Goal: Navigation & Orientation: Find specific page/section

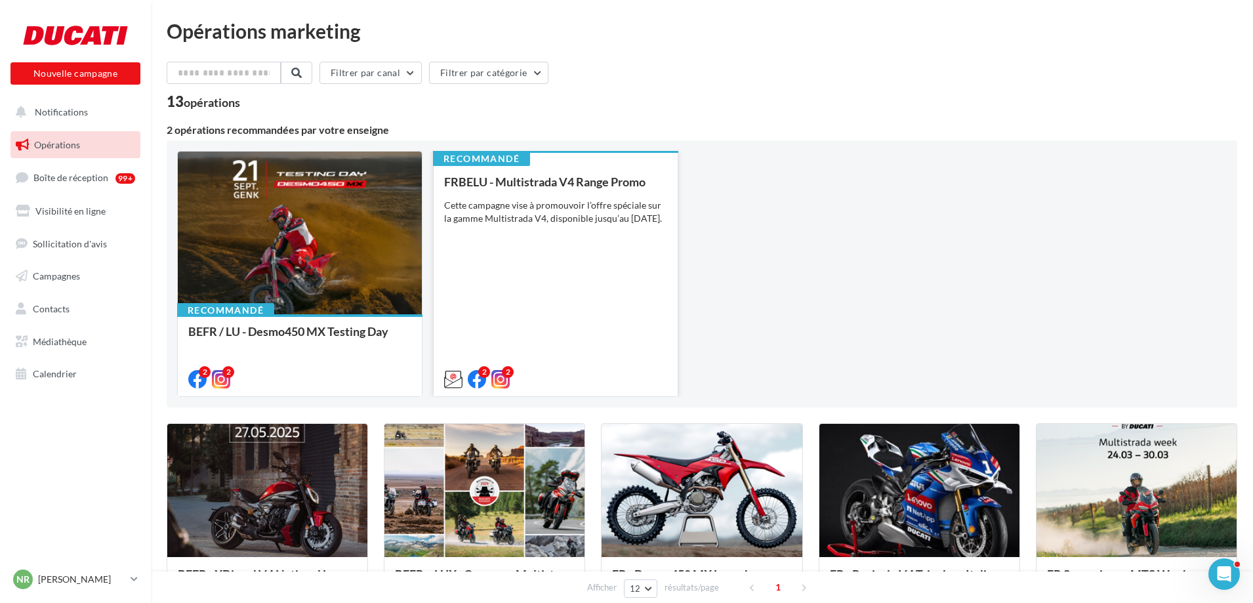
click at [628, 209] on div "Cette campagne vise à promouvoir l’offre spéciale sur la gamme Multistrada V4, …" at bounding box center [555, 212] width 223 height 26
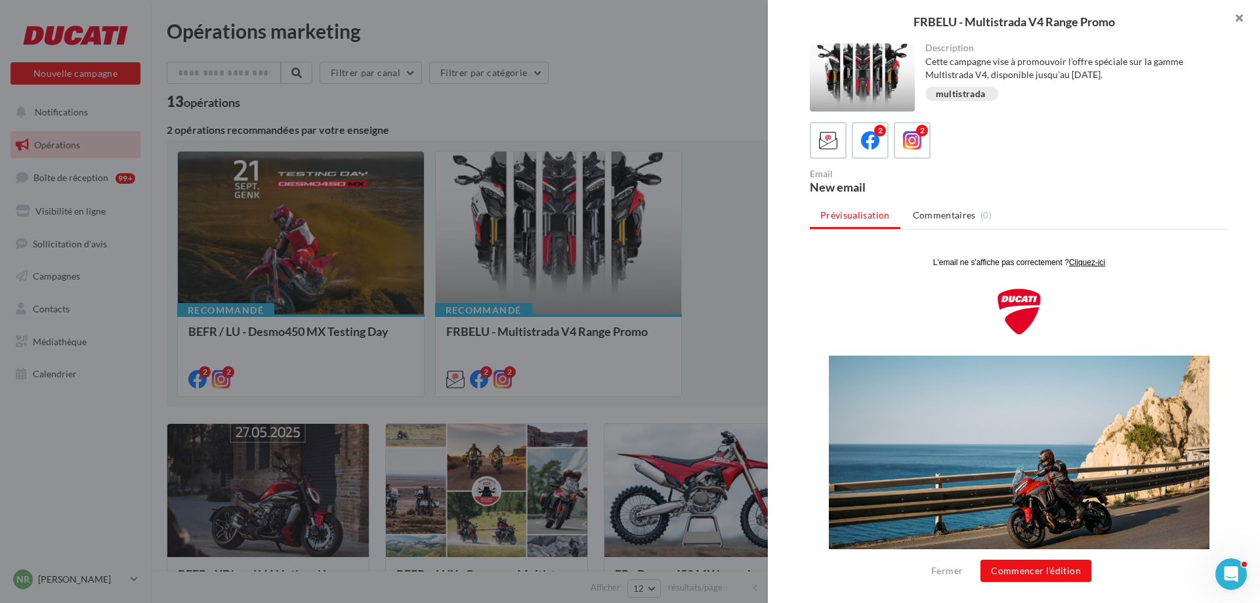
click at [1241, 16] on button "button" at bounding box center [1234, 19] width 53 height 39
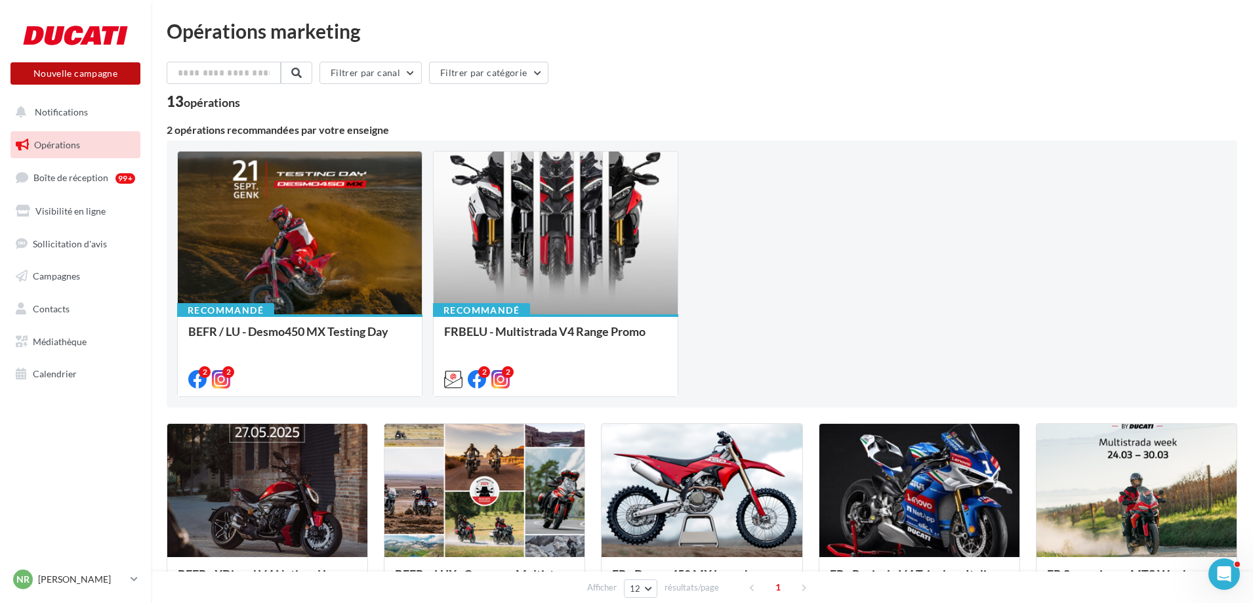
click at [99, 74] on button "Nouvelle campagne" at bounding box center [76, 73] width 130 height 22
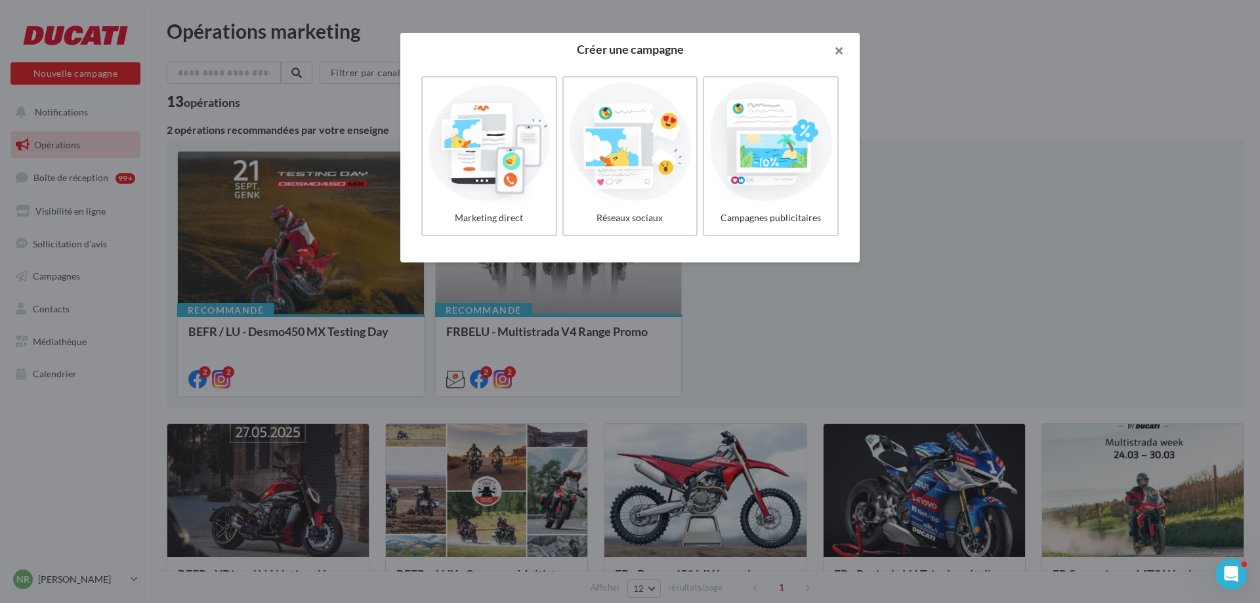
click at [837, 47] on button "button" at bounding box center [833, 52] width 53 height 39
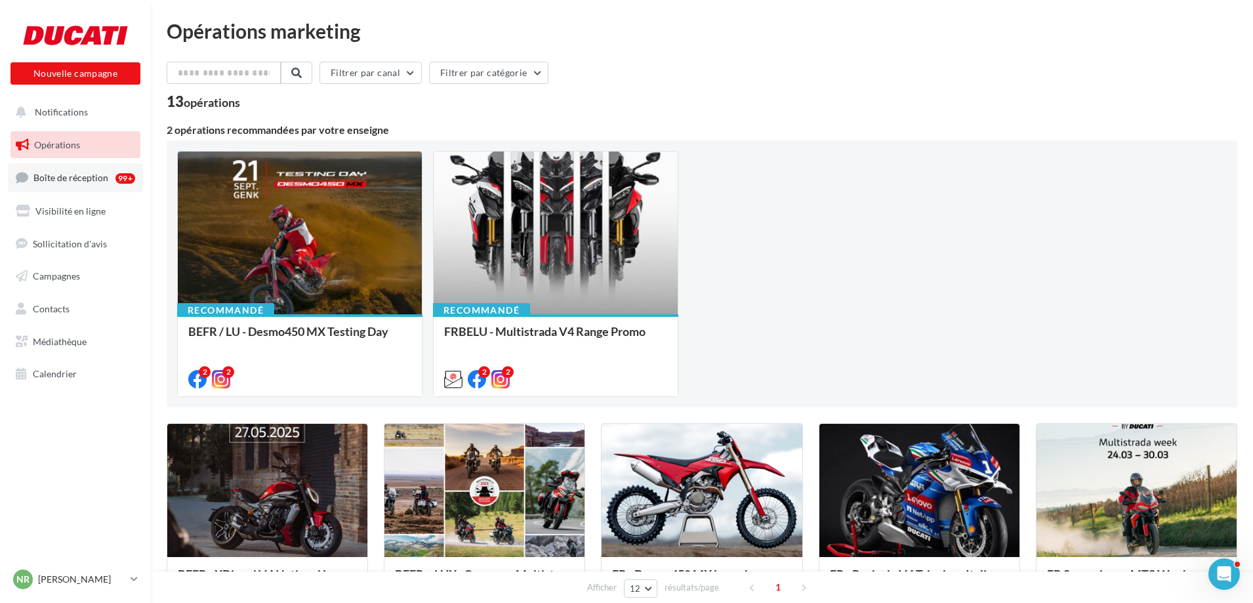
click at [104, 177] on span "Boîte de réception" at bounding box center [70, 177] width 75 height 11
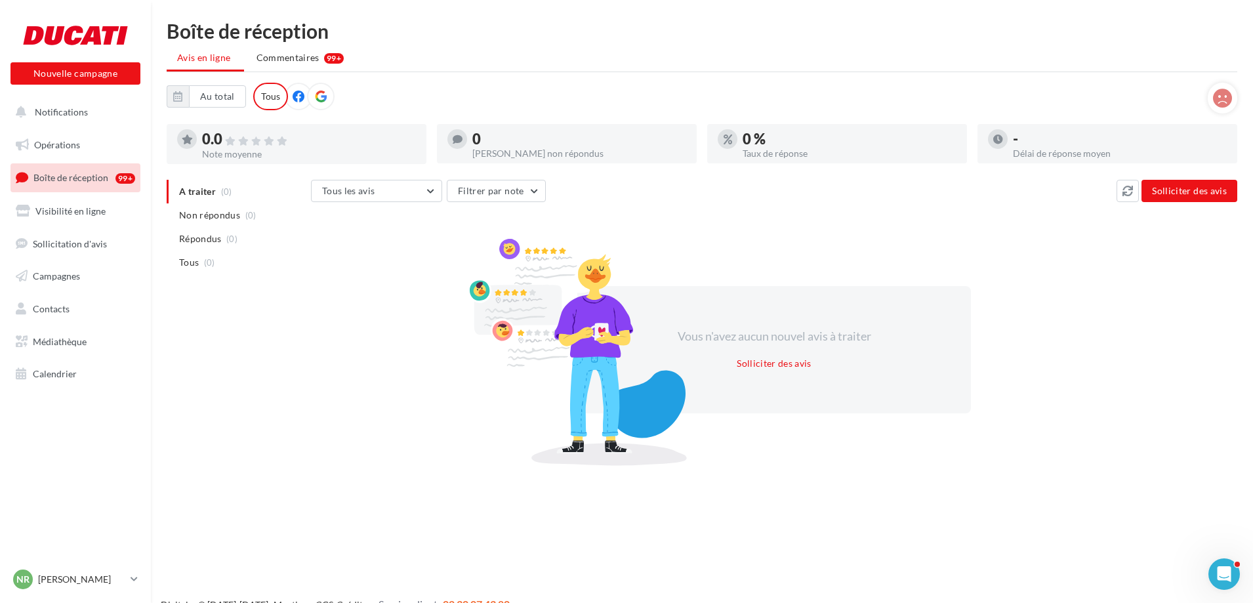
click at [297, 96] on icon at bounding box center [299, 97] width 12 height 12
click at [271, 94] on div "Tous" at bounding box center [270, 97] width 35 height 28
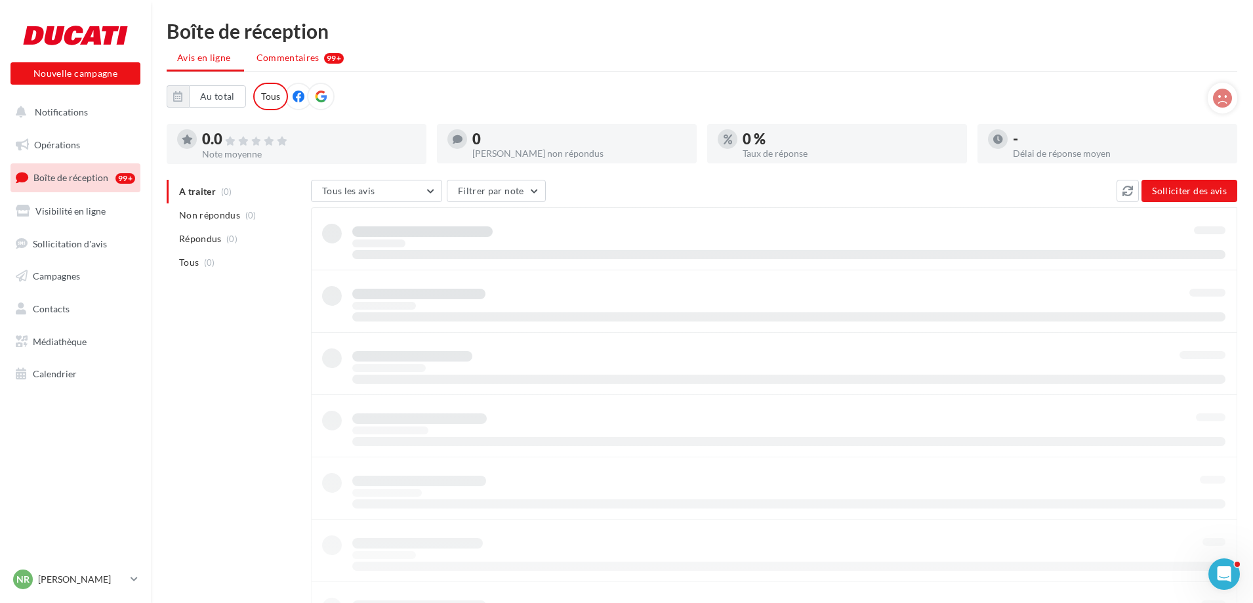
click at [284, 60] on span "Commentaires" at bounding box center [288, 57] width 63 height 13
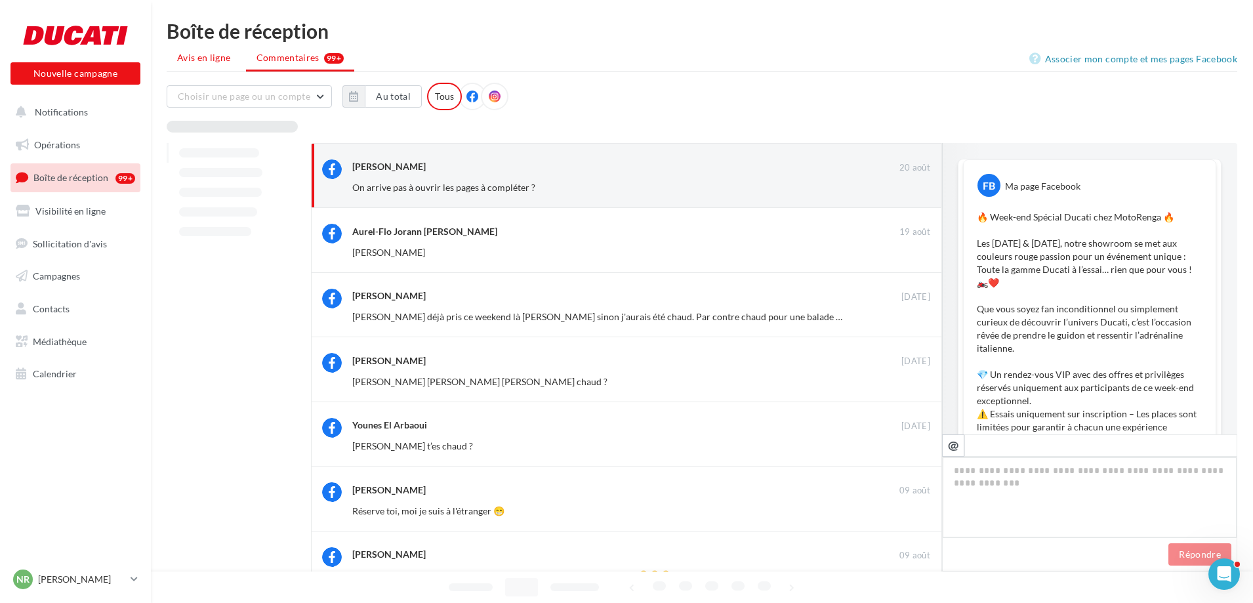
scroll to position [405, 0]
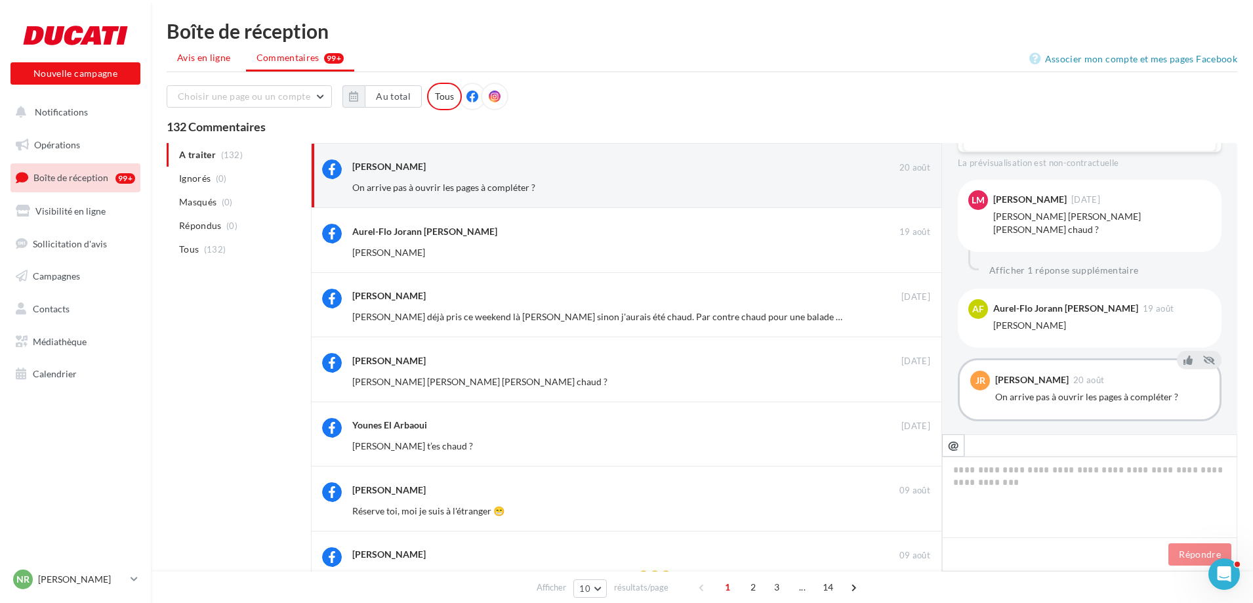
click at [207, 53] on span "Avis en ligne" at bounding box center [204, 57] width 54 height 13
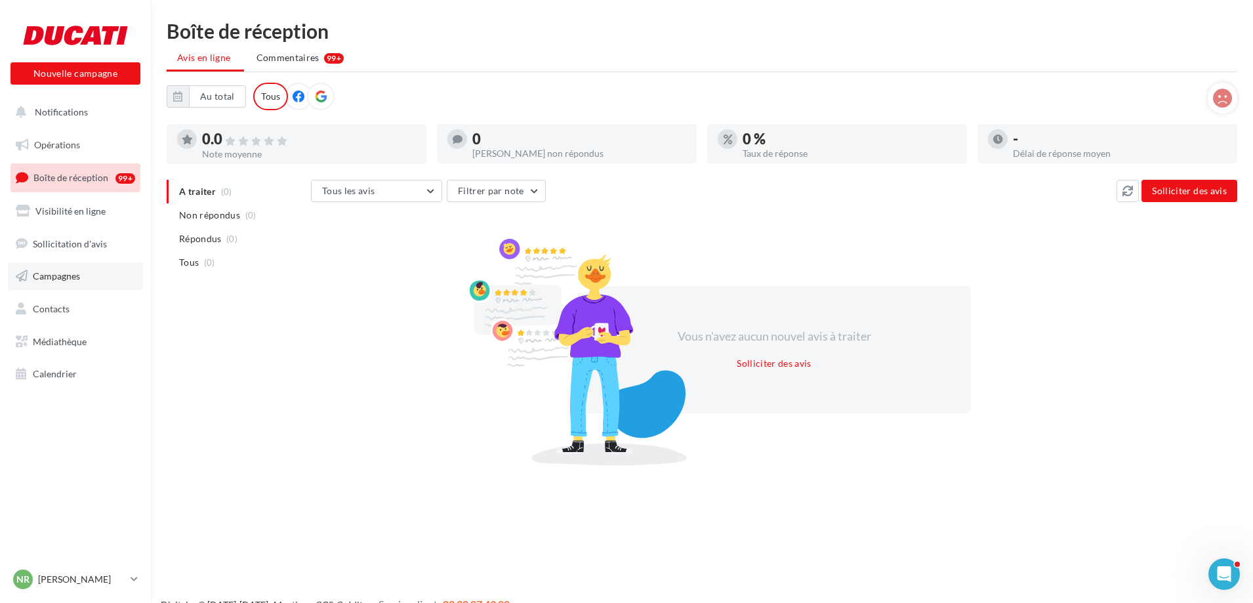
click at [85, 275] on link "Campagnes" at bounding box center [75, 277] width 135 height 28
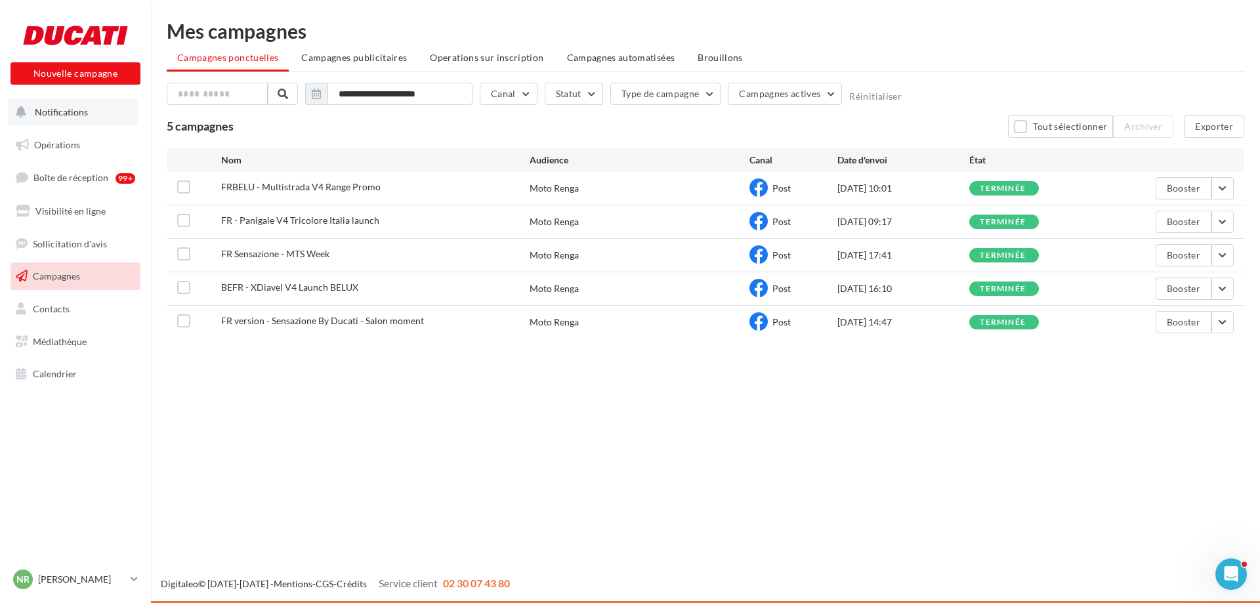
click at [76, 114] on span "Notifications" at bounding box center [61, 111] width 53 height 11
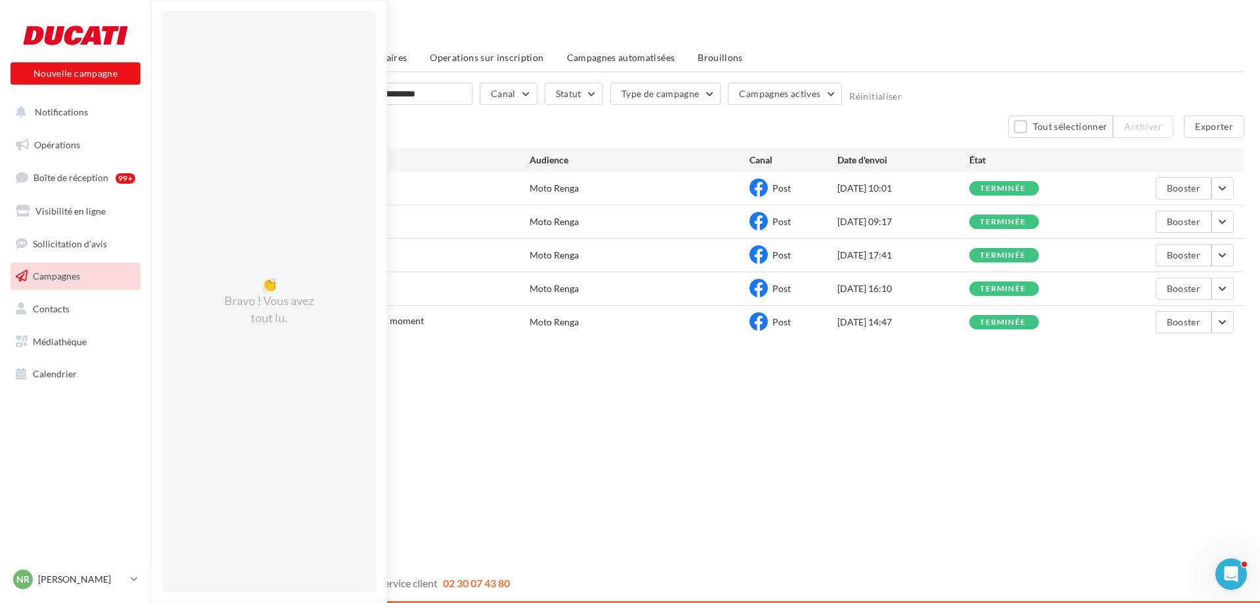
click at [495, 449] on div "Nouvelle campagne Nouvelle campagne Notifications 👏 Bravo ! Vous avez tout lu. …" at bounding box center [630, 301] width 1260 height 603
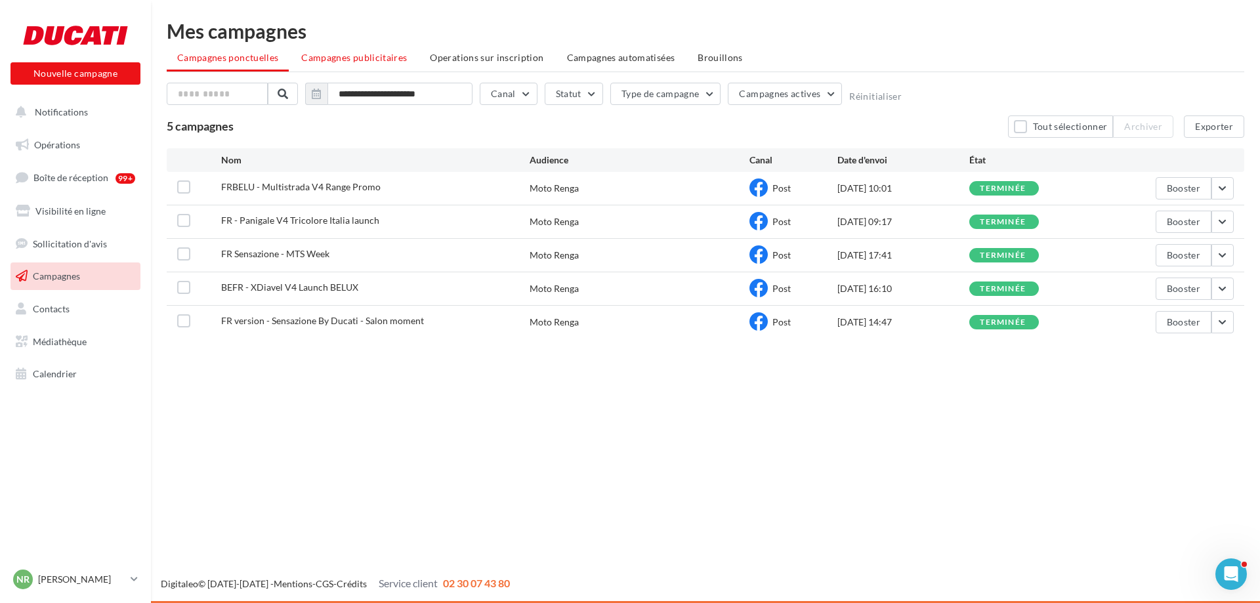
click at [345, 58] on span "Campagnes publicitaires" at bounding box center [354, 57] width 106 height 11
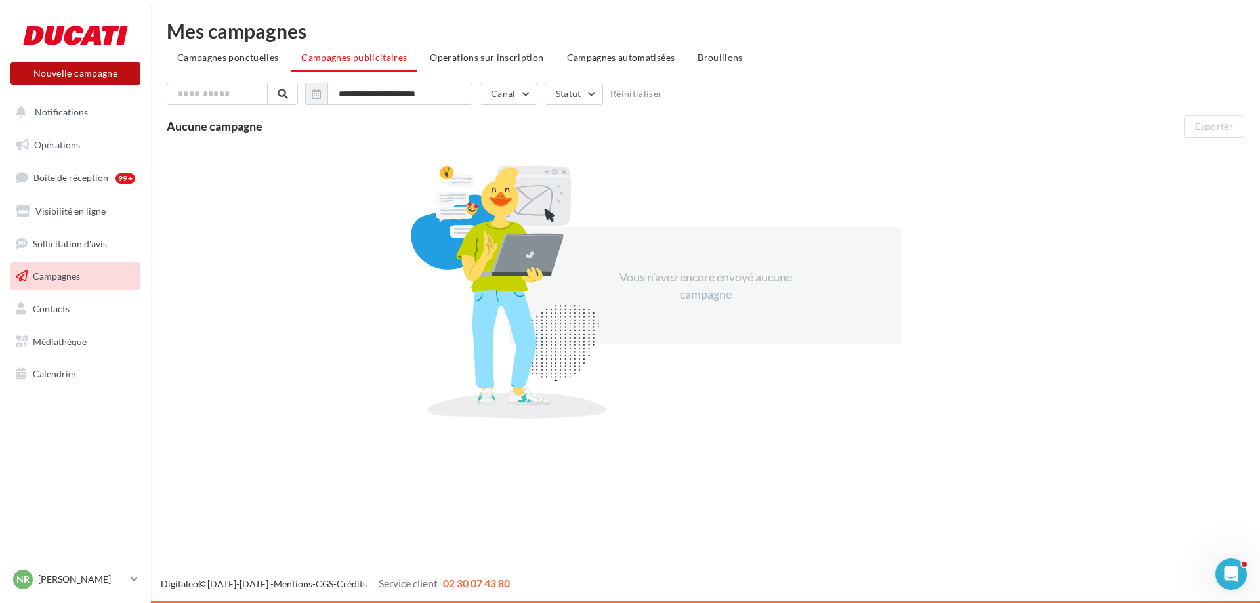
click at [254, 58] on span "Campagnes ponctuelles" at bounding box center [227, 57] width 101 height 11
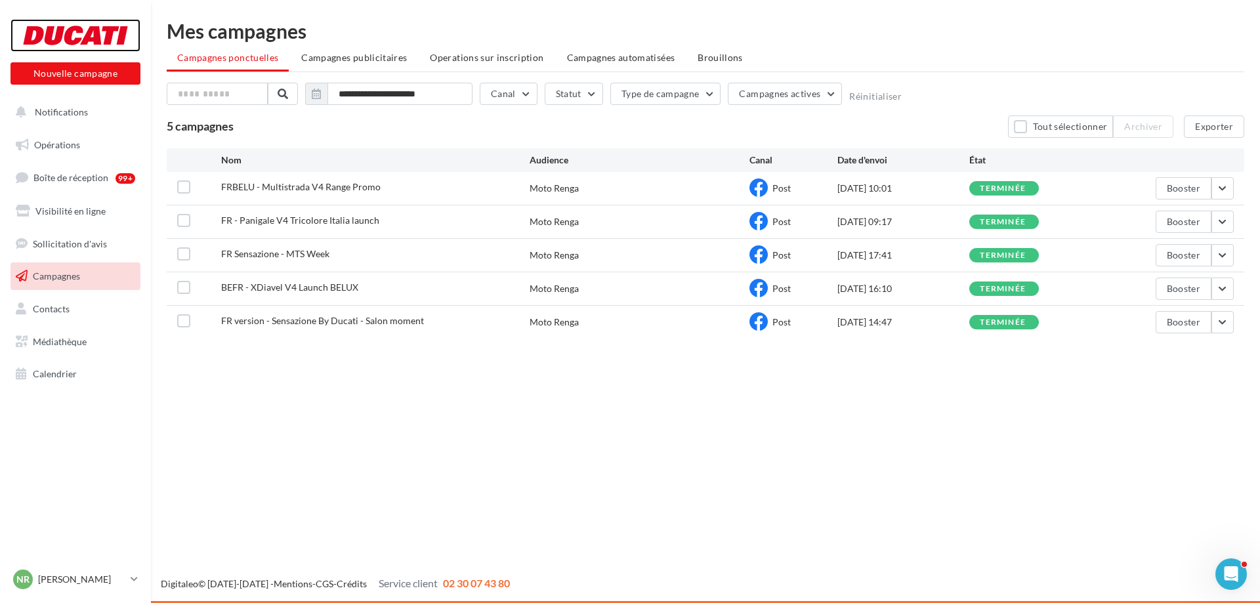
click at [85, 28] on div at bounding box center [75, 35] width 105 height 33
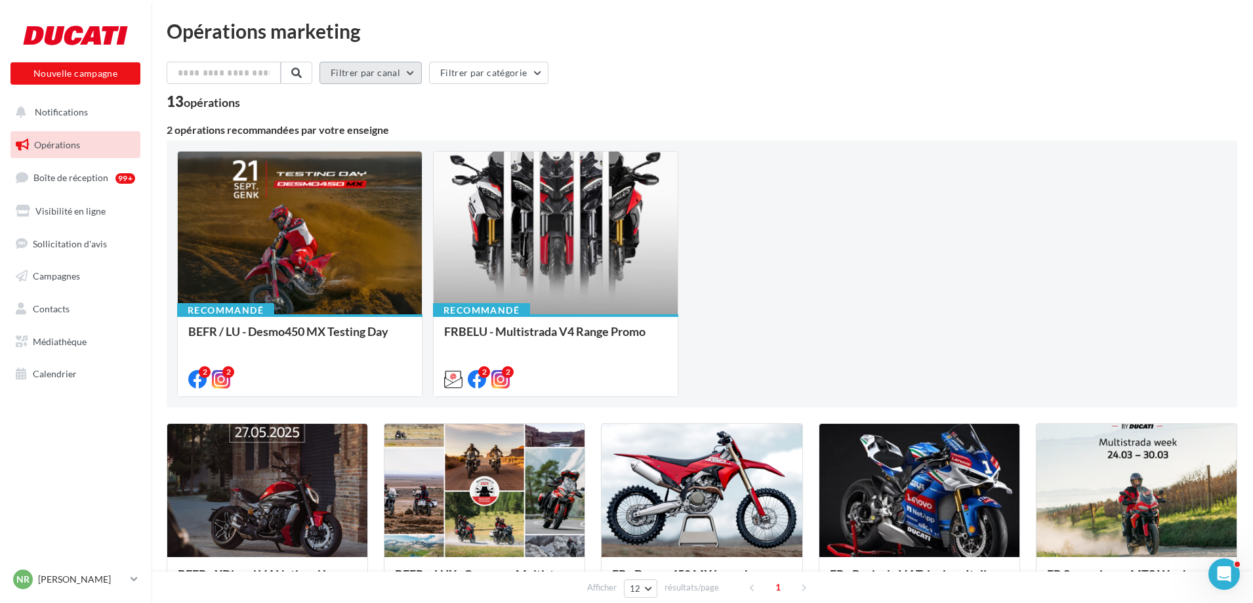
click at [404, 77] on button "Filtrer par canal" at bounding box center [371, 73] width 102 height 22
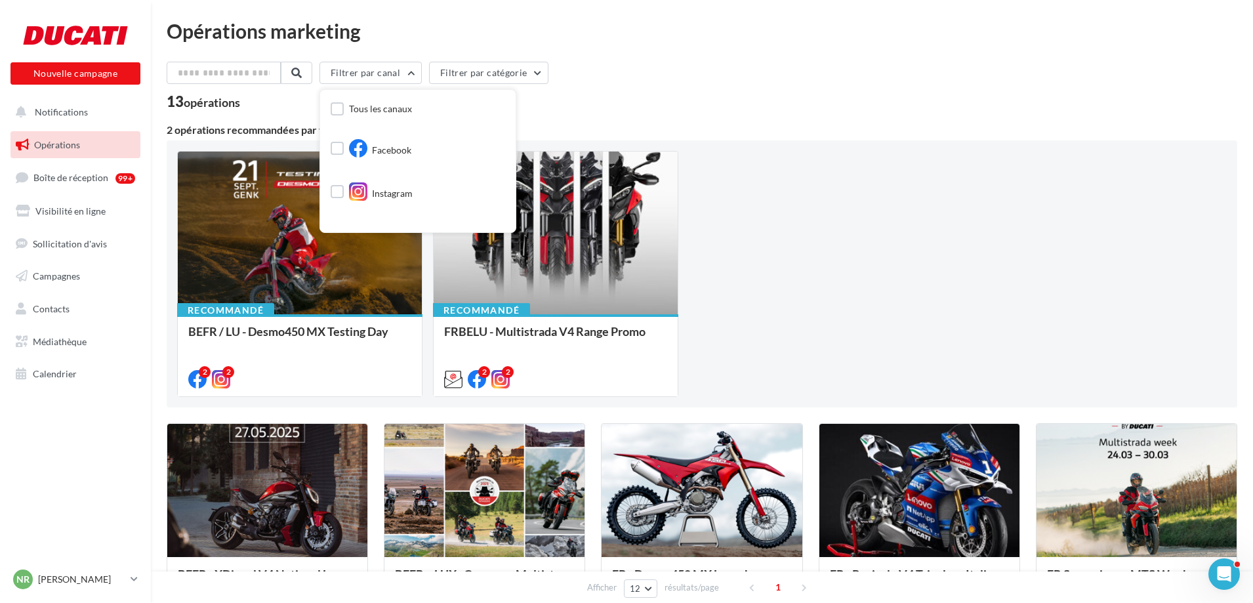
click at [809, 170] on div "Recommandé BEFR / LU - Desmo450 MX Testing Day Communcation testing day Desmo45…" at bounding box center [702, 274] width 1050 height 246
